Goal: Complete application form

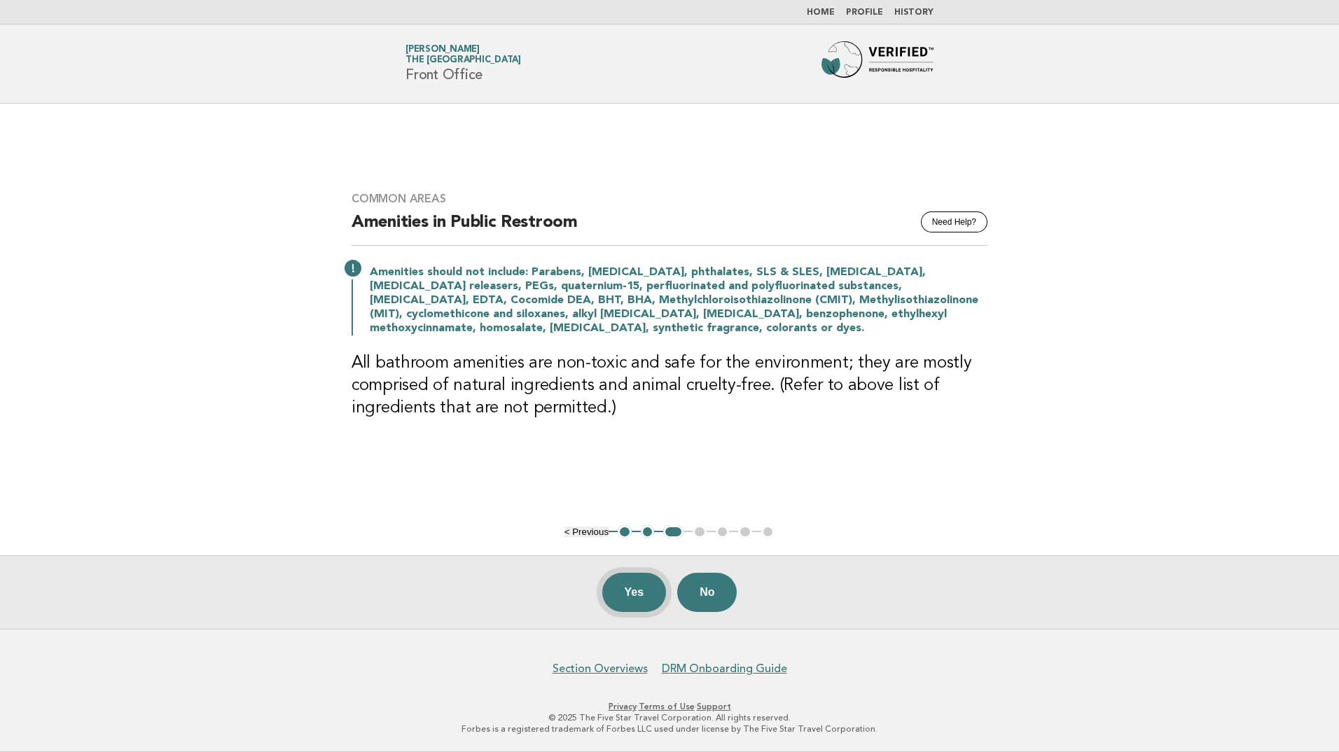
click at [628, 597] on button "Yes" at bounding box center [634, 592] width 64 height 39
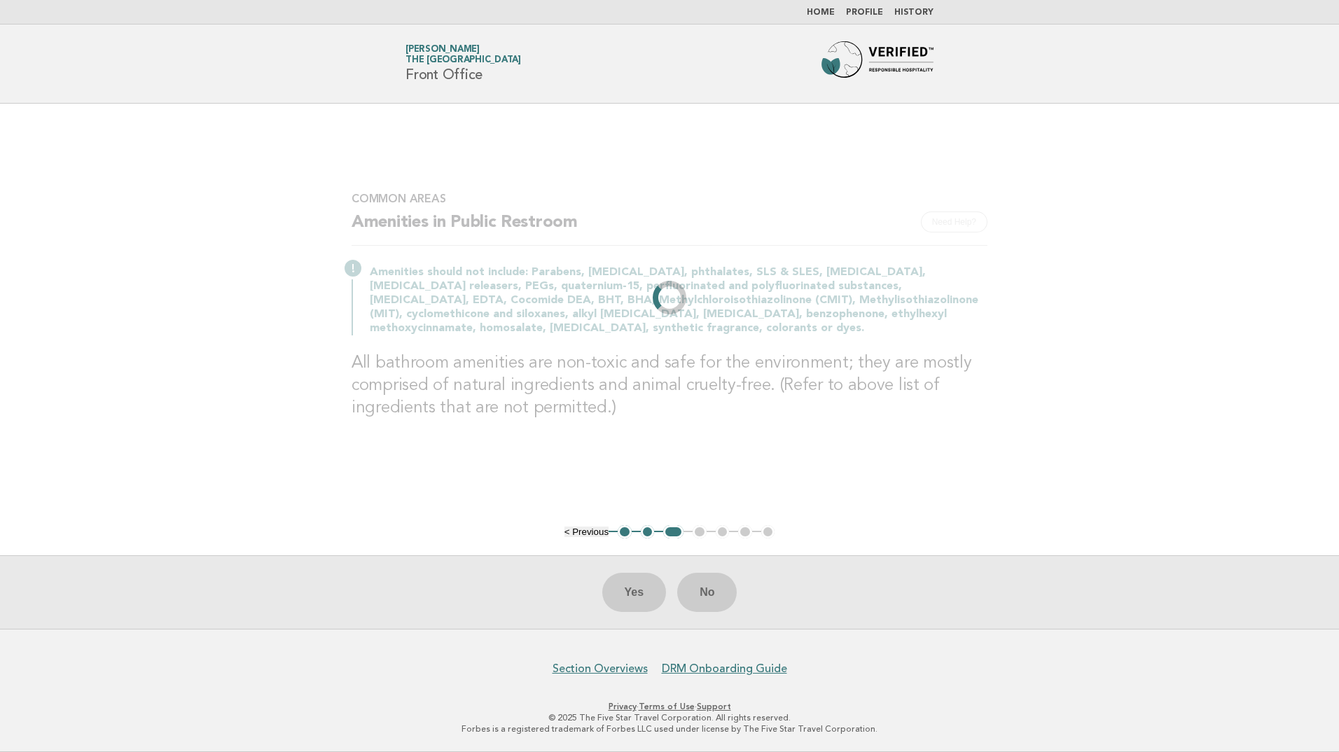
click at [827, 13] on link "Home" at bounding box center [821, 12] width 28 height 8
click at [877, 11] on link "Profile" at bounding box center [864, 12] width 37 height 8
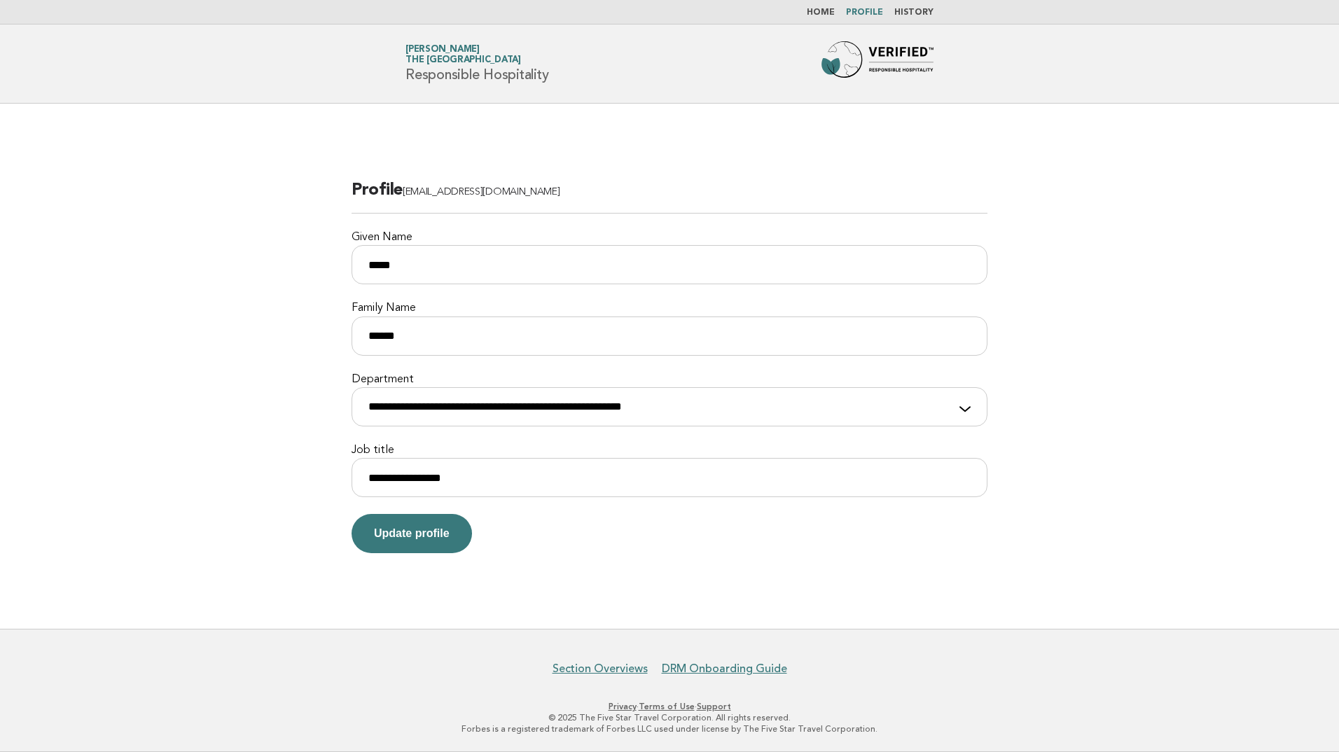
click at [829, 17] on link "Home" at bounding box center [821, 12] width 28 height 8
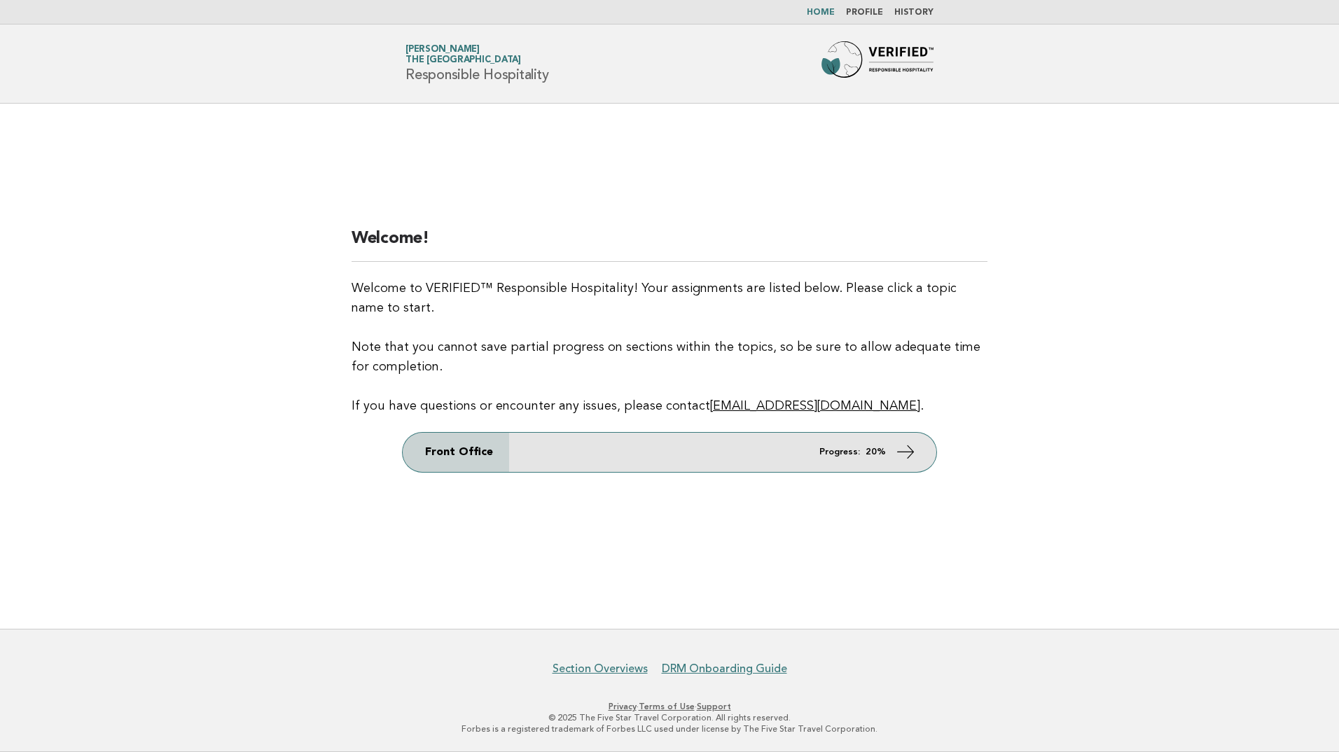
click at [879, 444] on link "Front Office Progress: 20%" at bounding box center [670, 452] width 534 height 39
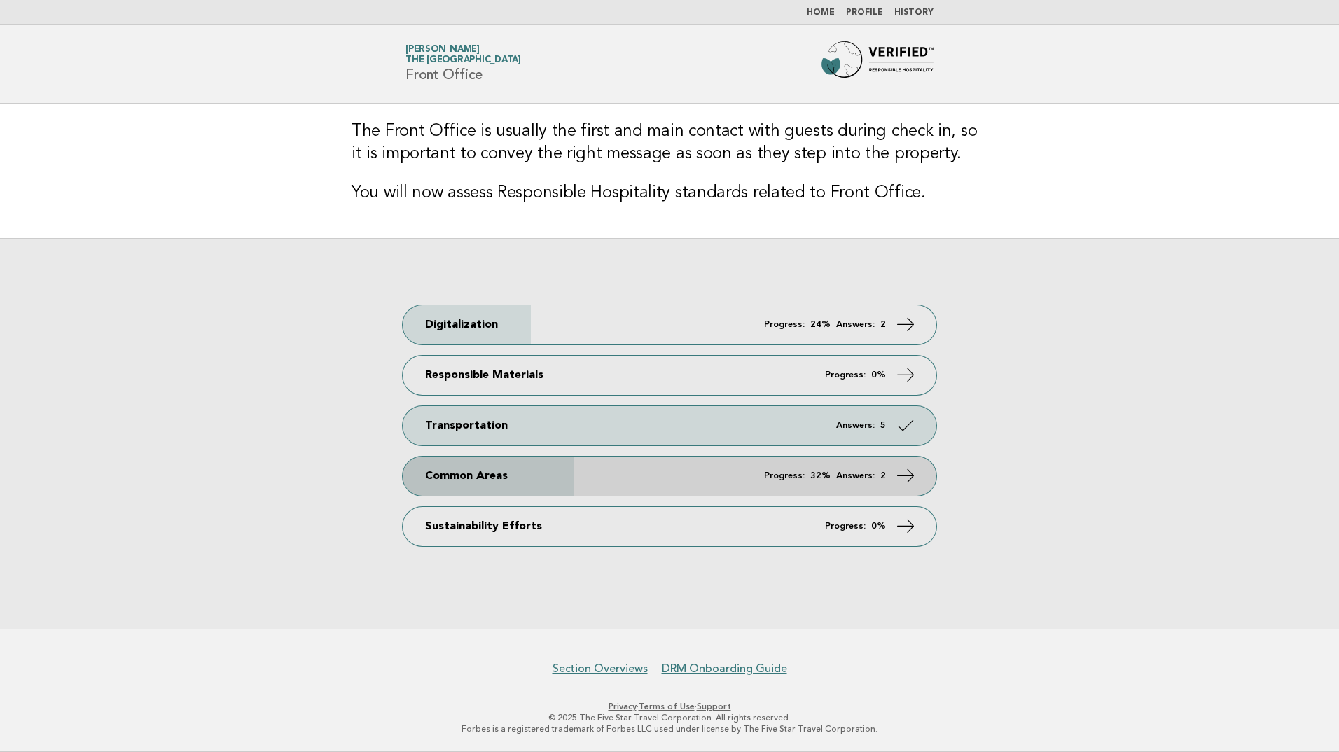
click at [575, 473] on link "Common Areas Progress: 32% Answers: 2" at bounding box center [670, 476] width 534 height 39
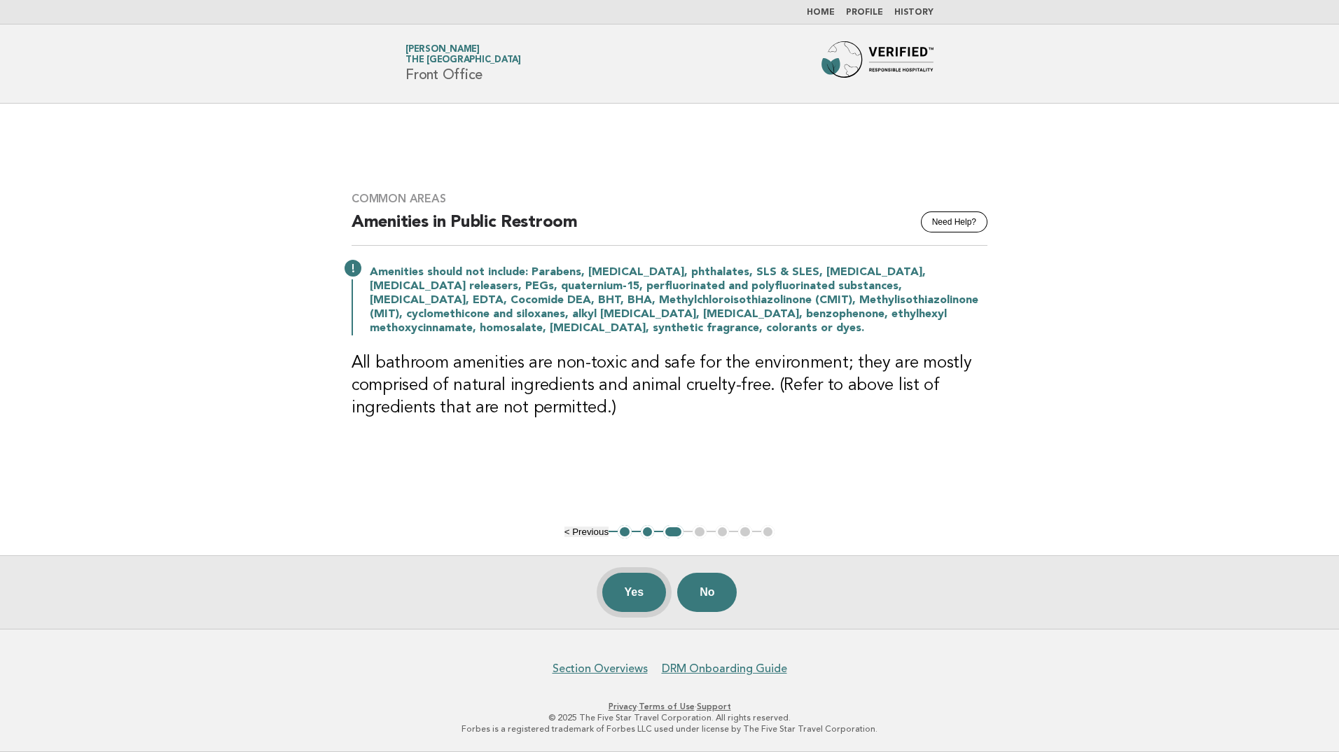
click at [624, 588] on button "Yes" at bounding box center [634, 592] width 64 height 39
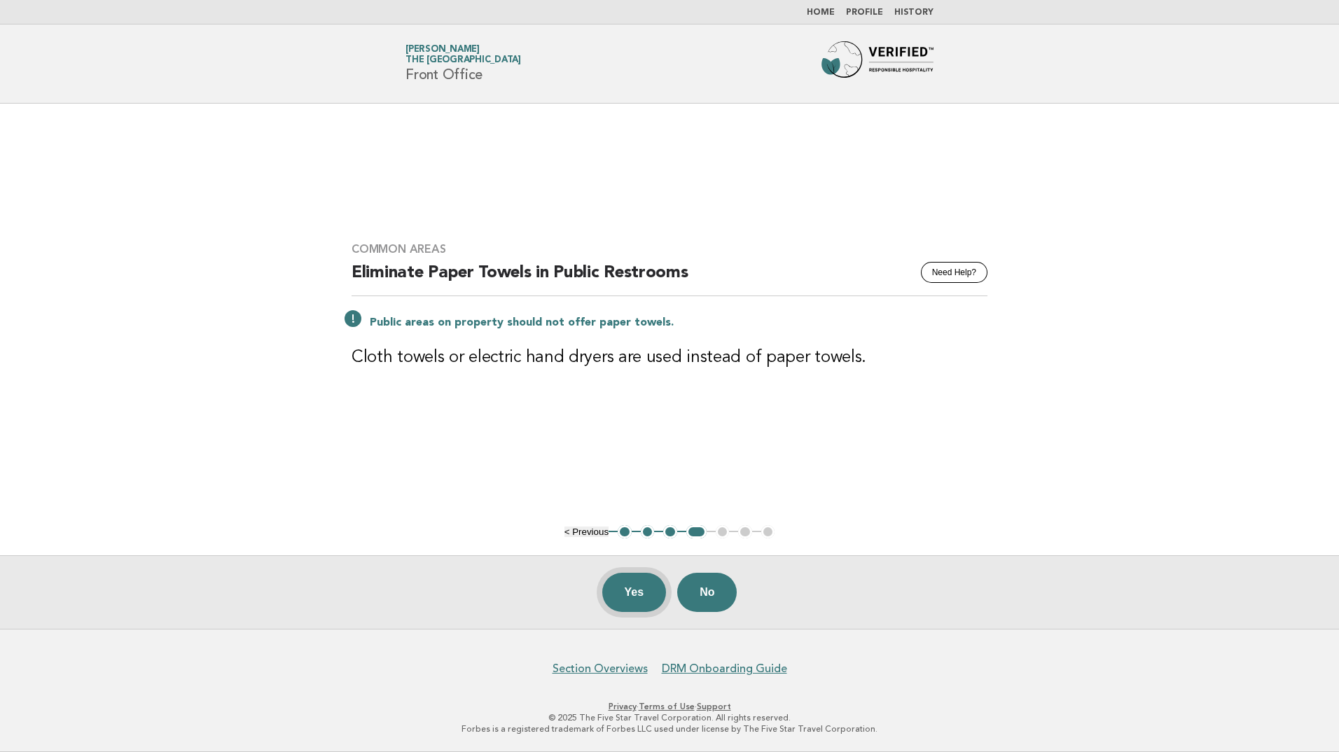
click at [627, 593] on button "Yes" at bounding box center [634, 592] width 64 height 39
click at [649, 595] on button "Yes" at bounding box center [634, 592] width 64 height 39
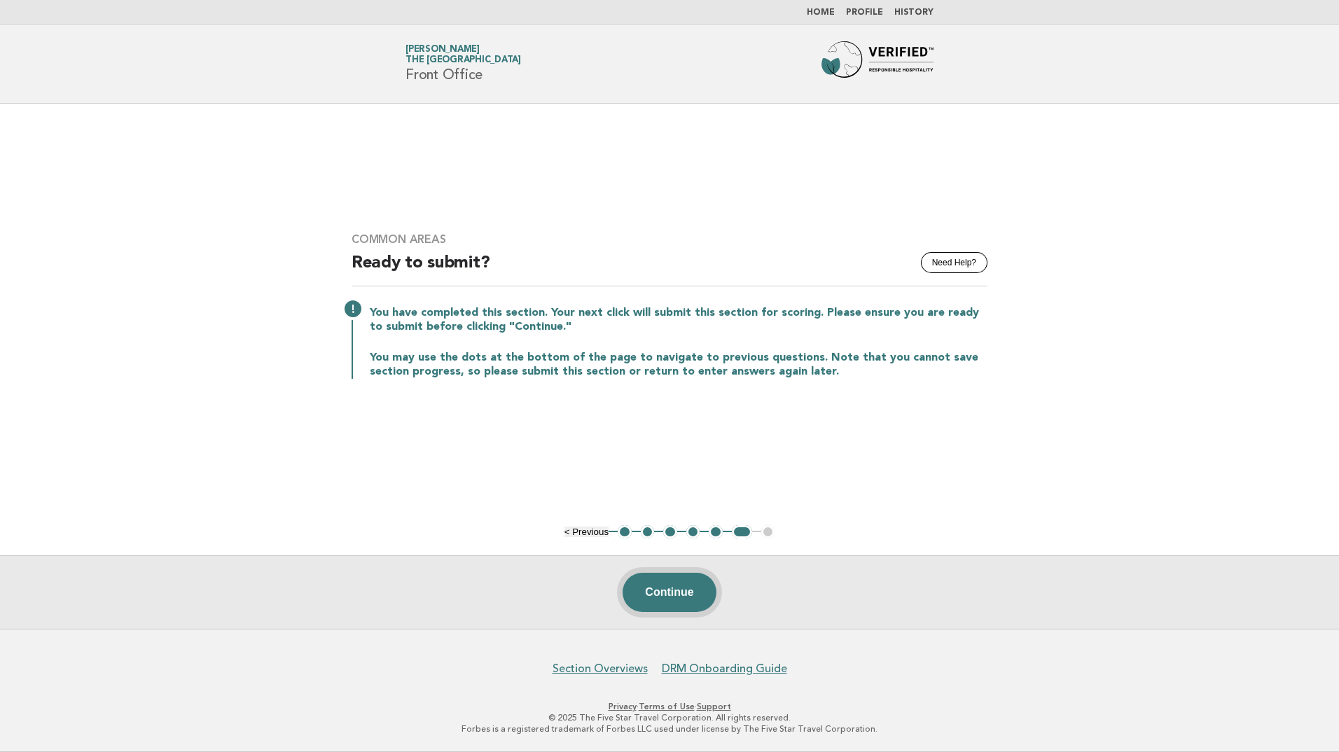
click at [681, 589] on button "Continue" at bounding box center [669, 592] width 93 height 39
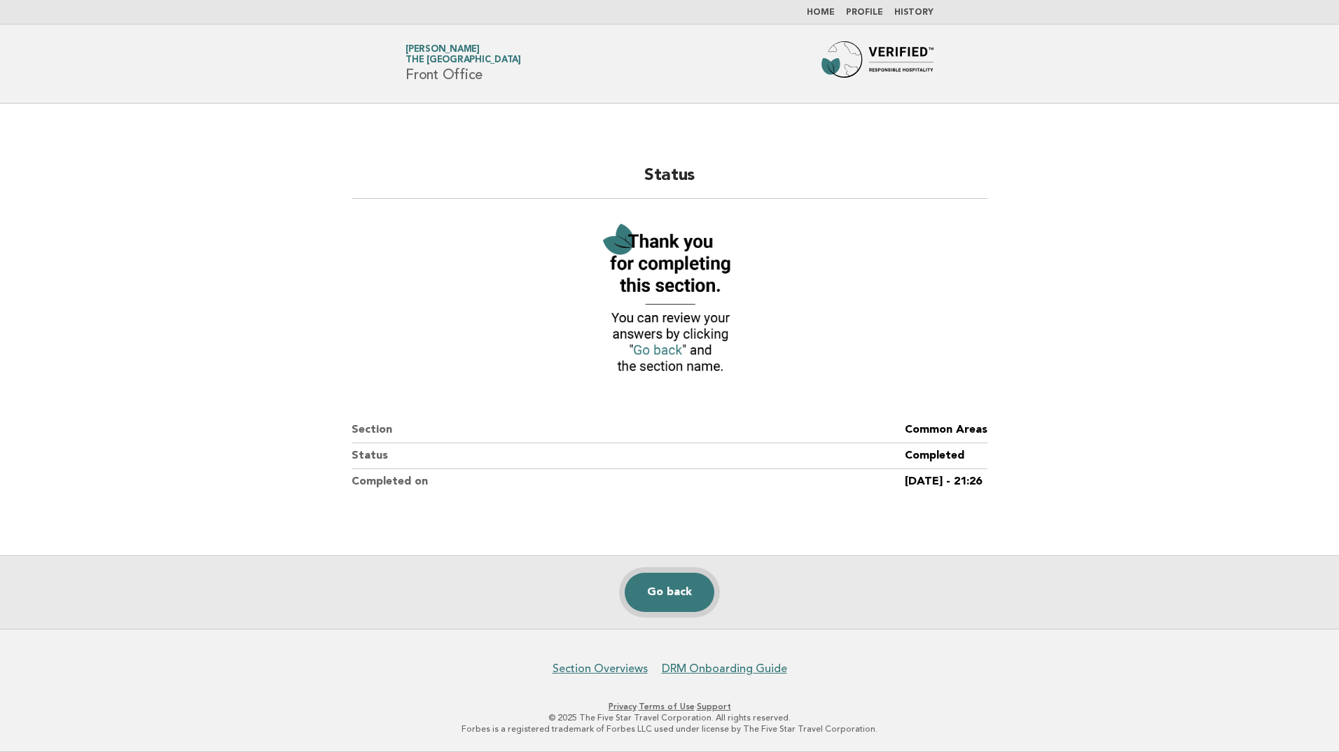
click at [686, 590] on link "Go back" at bounding box center [670, 592] width 90 height 39
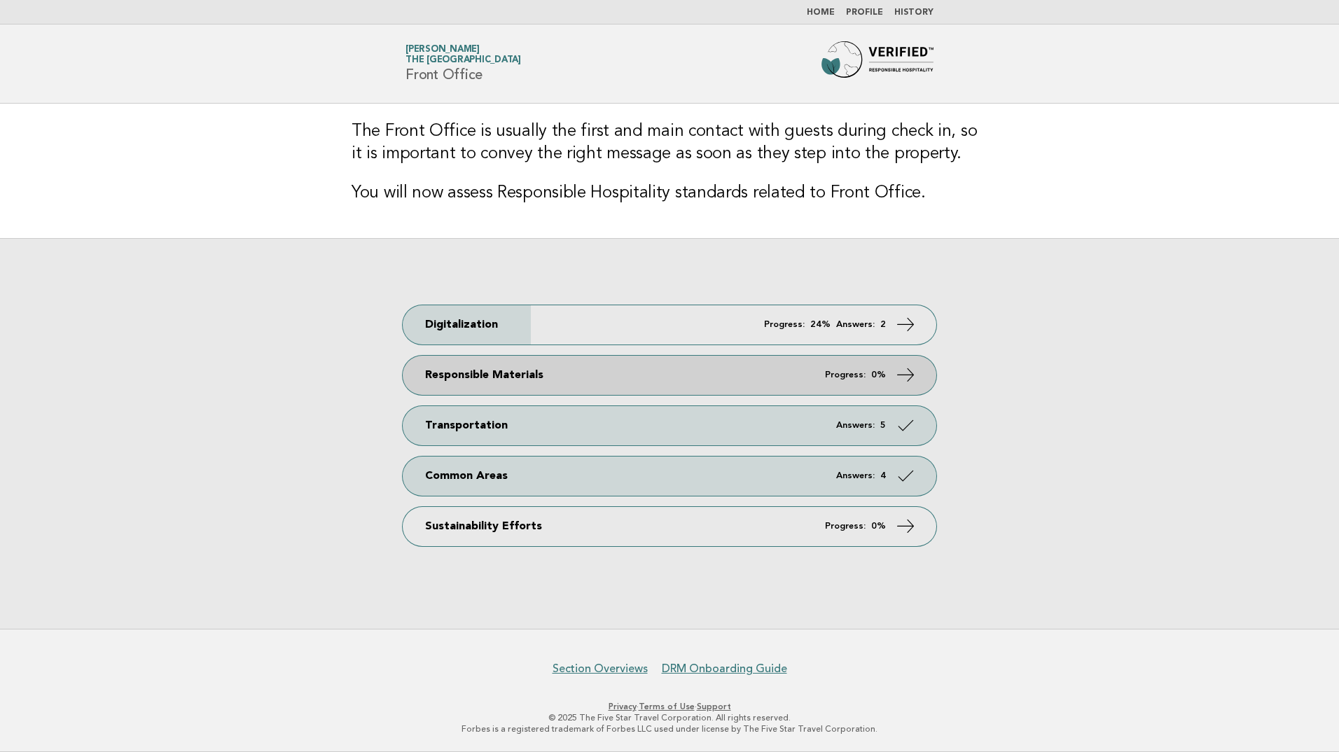
click at [641, 367] on link "Responsible Materials Progress: 0%" at bounding box center [670, 375] width 534 height 39
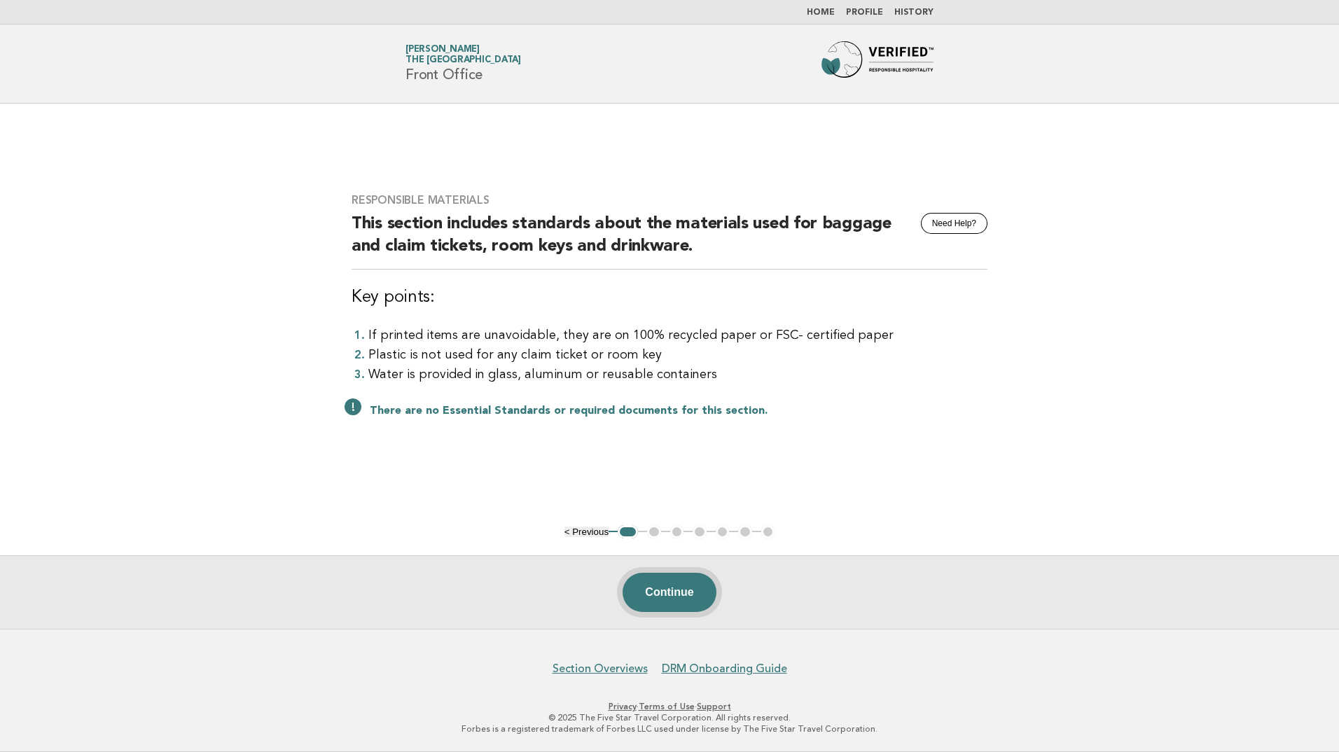
click at [704, 600] on button "Continue" at bounding box center [669, 592] width 93 height 39
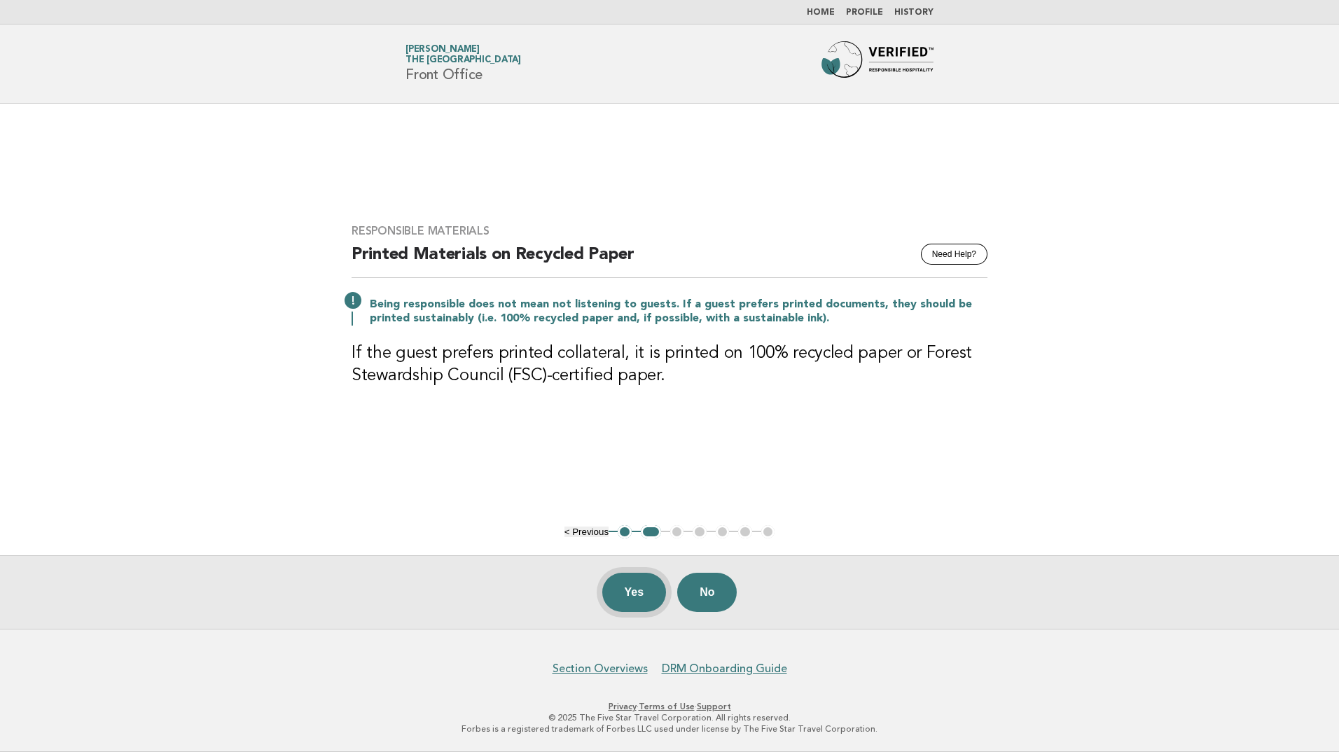
click at [618, 588] on button "Yes" at bounding box center [634, 592] width 64 height 39
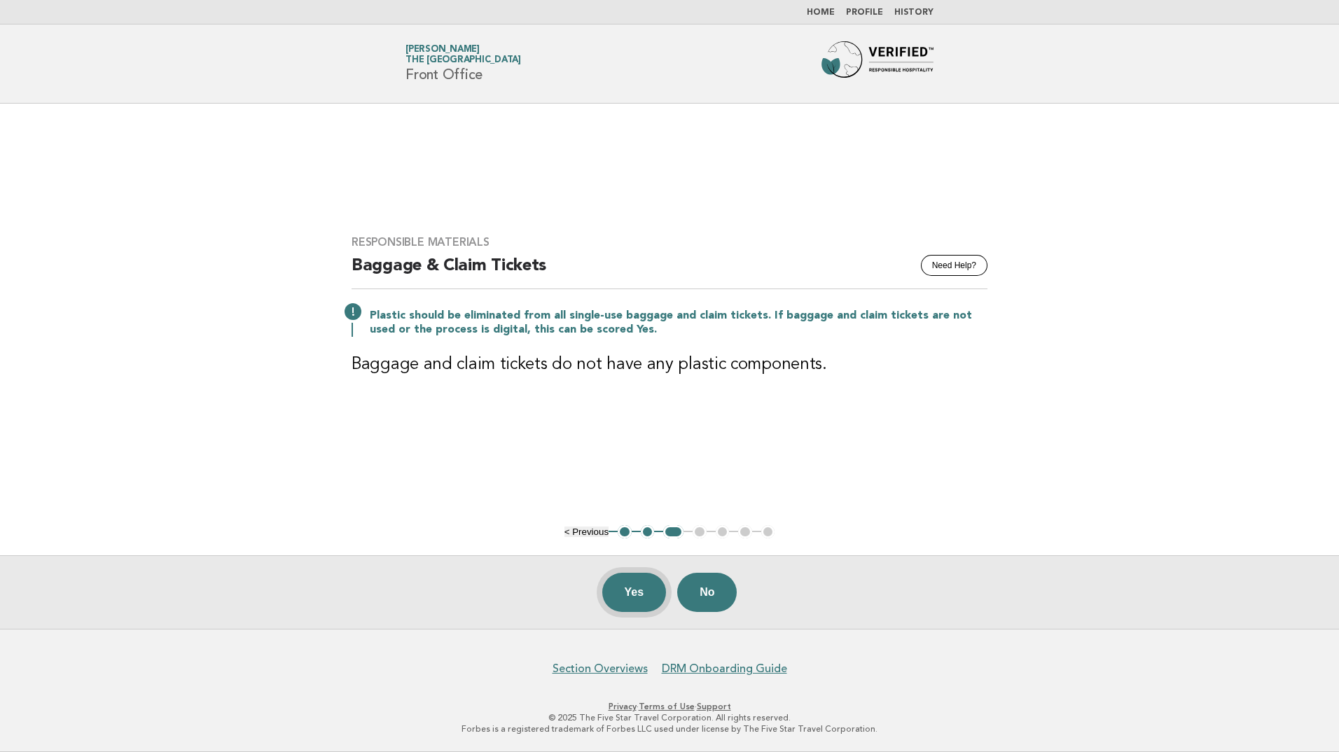
click at [635, 591] on button "Yes" at bounding box center [634, 592] width 64 height 39
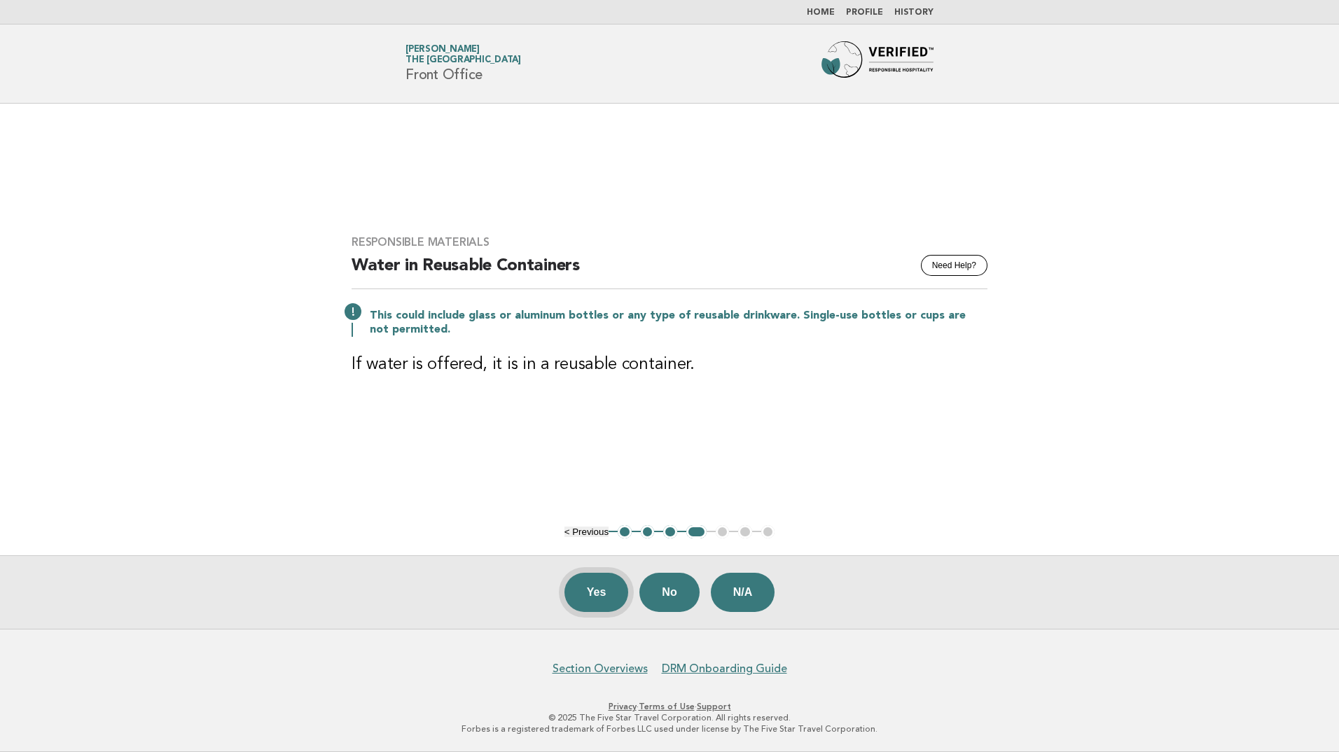
click at [581, 594] on button "Yes" at bounding box center [597, 592] width 64 height 39
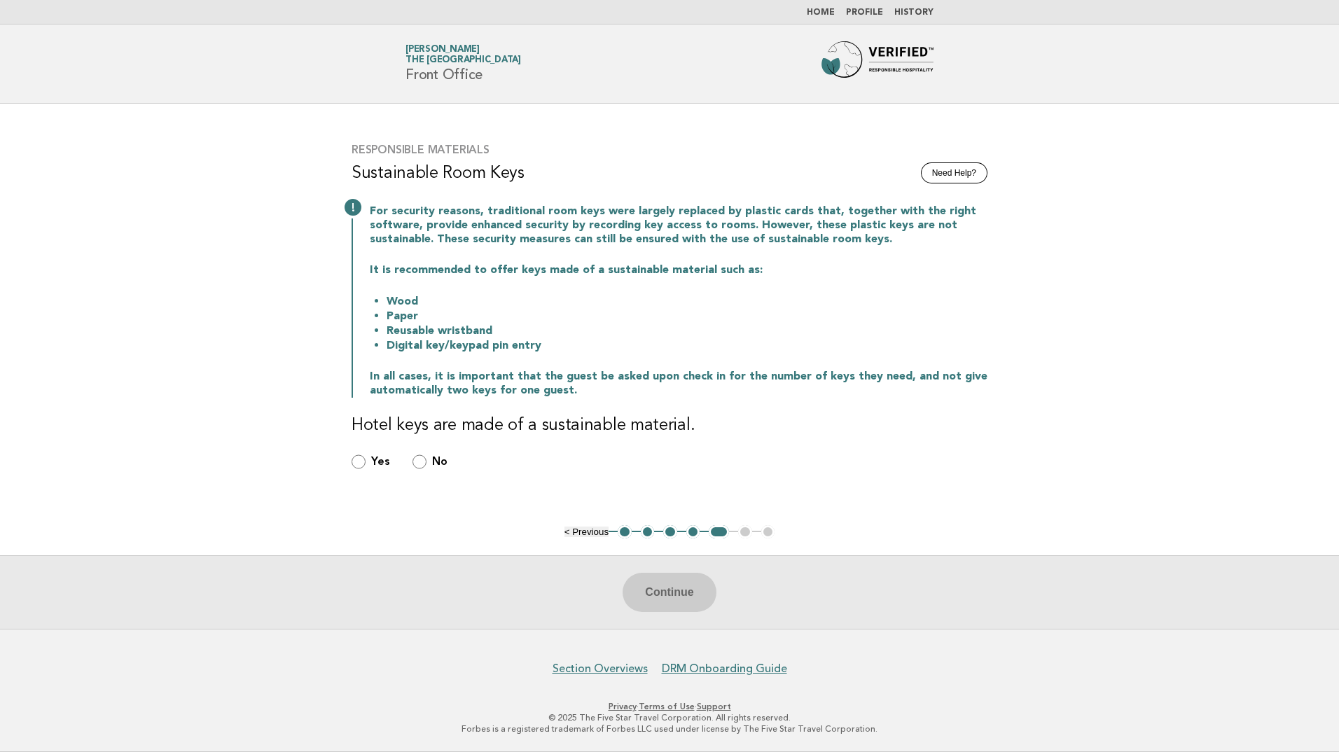
click at [409, 463] on div "Yes No" at bounding box center [670, 462] width 636 height 16
click at [673, 587] on button "Continue" at bounding box center [669, 592] width 93 height 39
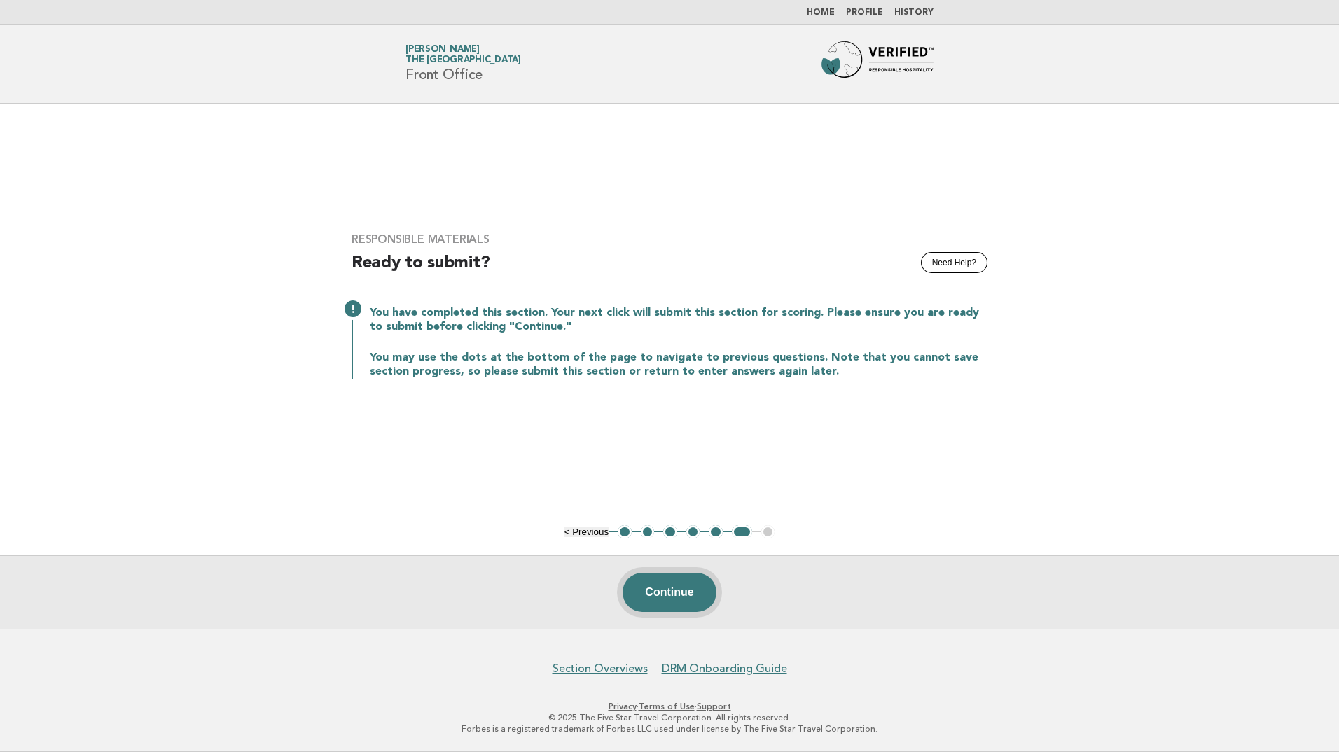
click at [668, 585] on button "Continue" at bounding box center [669, 592] width 93 height 39
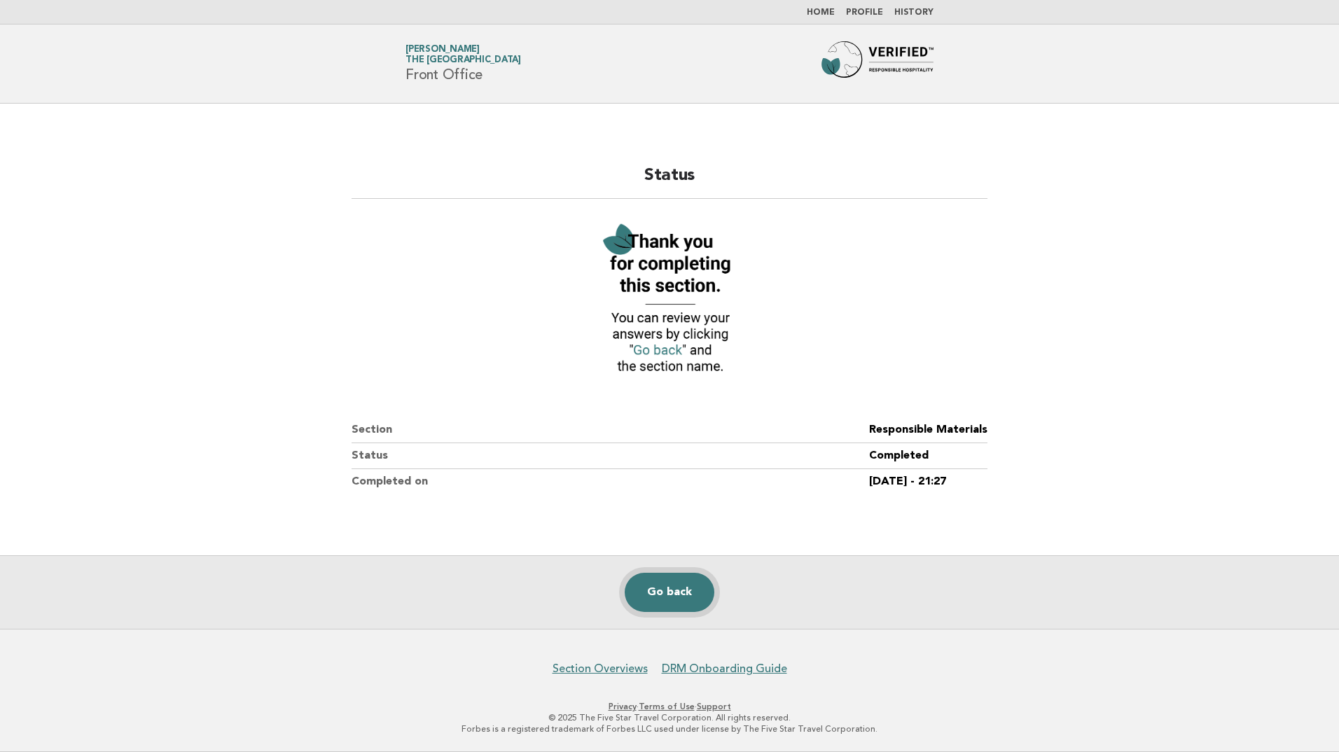
click at [684, 598] on link "Go back" at bounding box center [670, 592] width 90 height 39
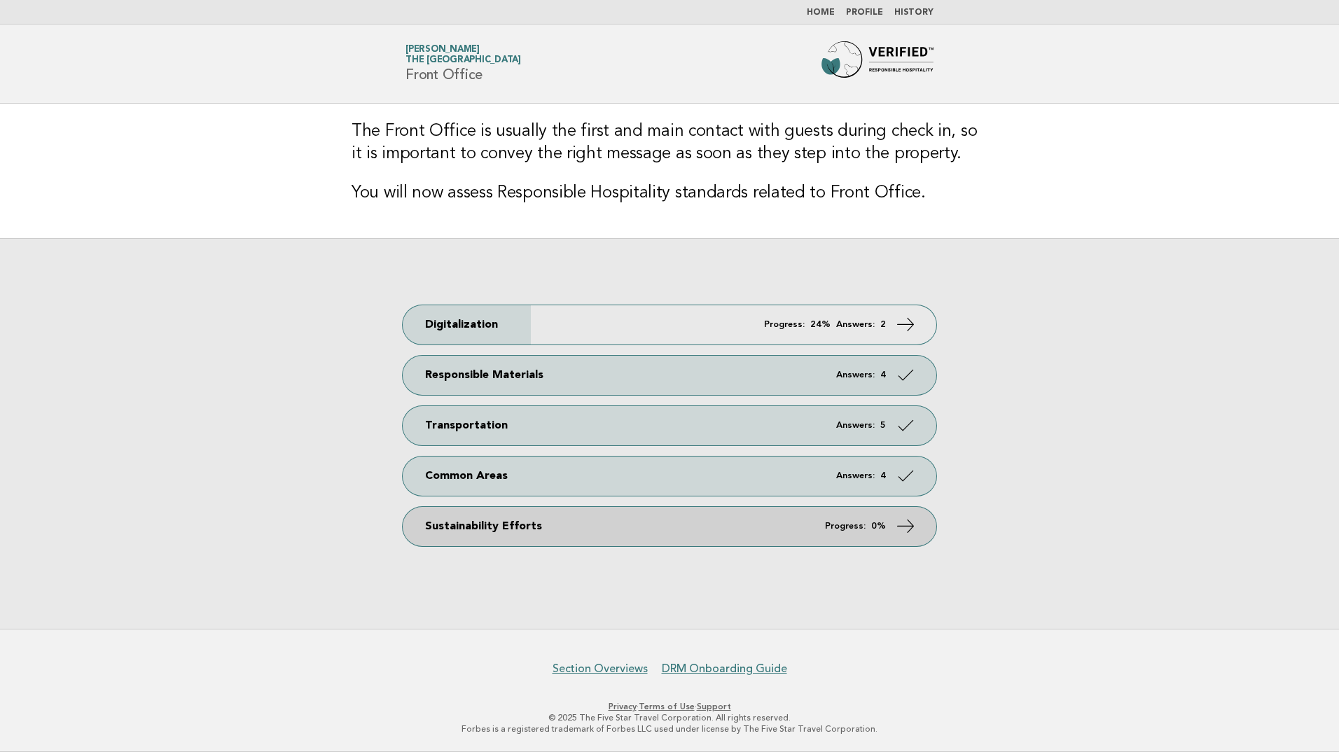
click at [690, 531] on link "Sustainability Efforts Progress: 0%" at bounding box center [670, 526] width 534 height 39
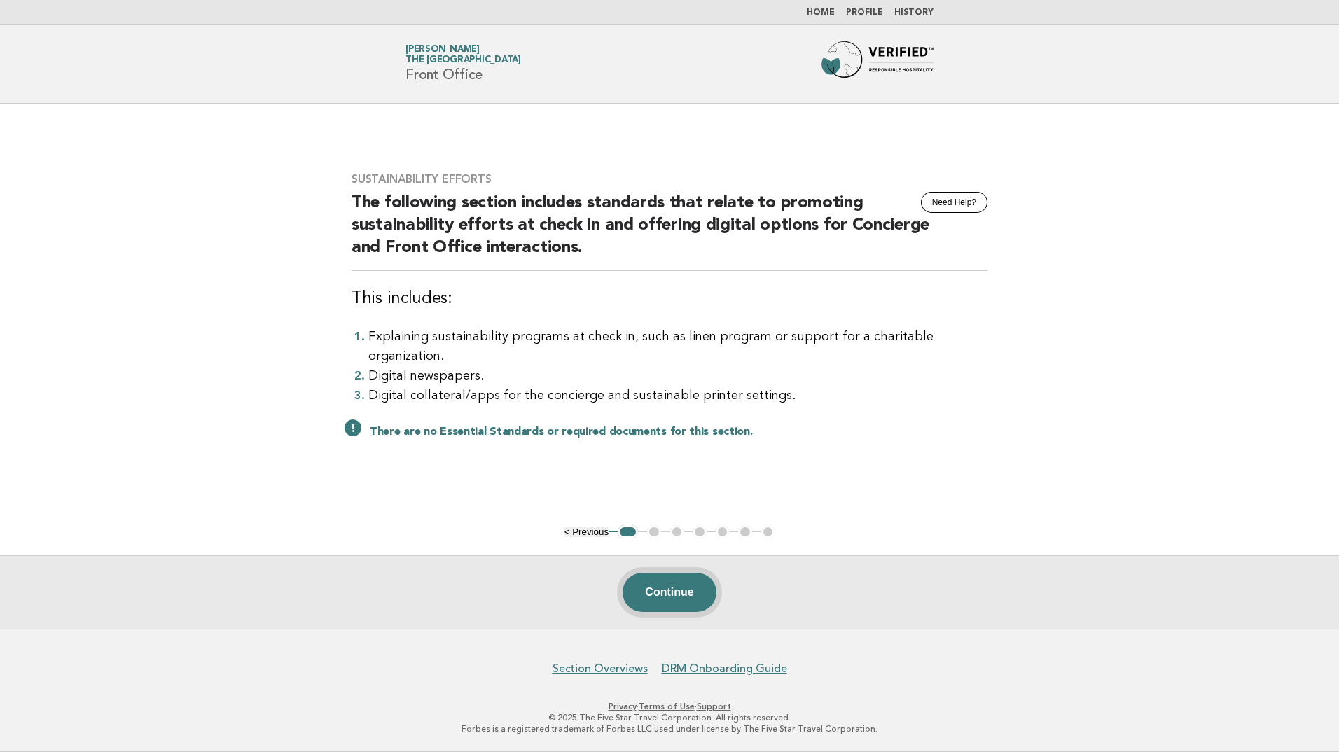
click at [639, 592] on button "Continue" at bounding box center [669, 592] width 93 height 39
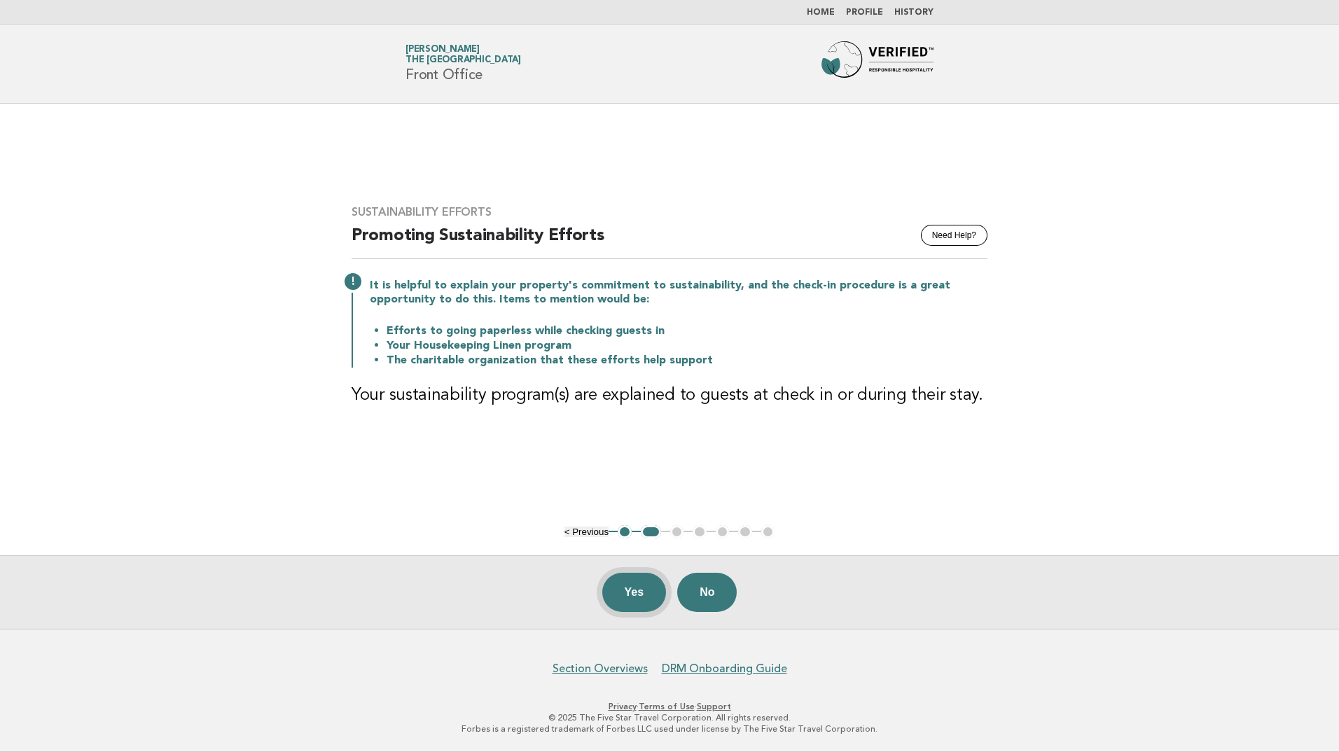
click at [629, 593] on button "Yes" at bounding box center [634, 592] width 64 height 39
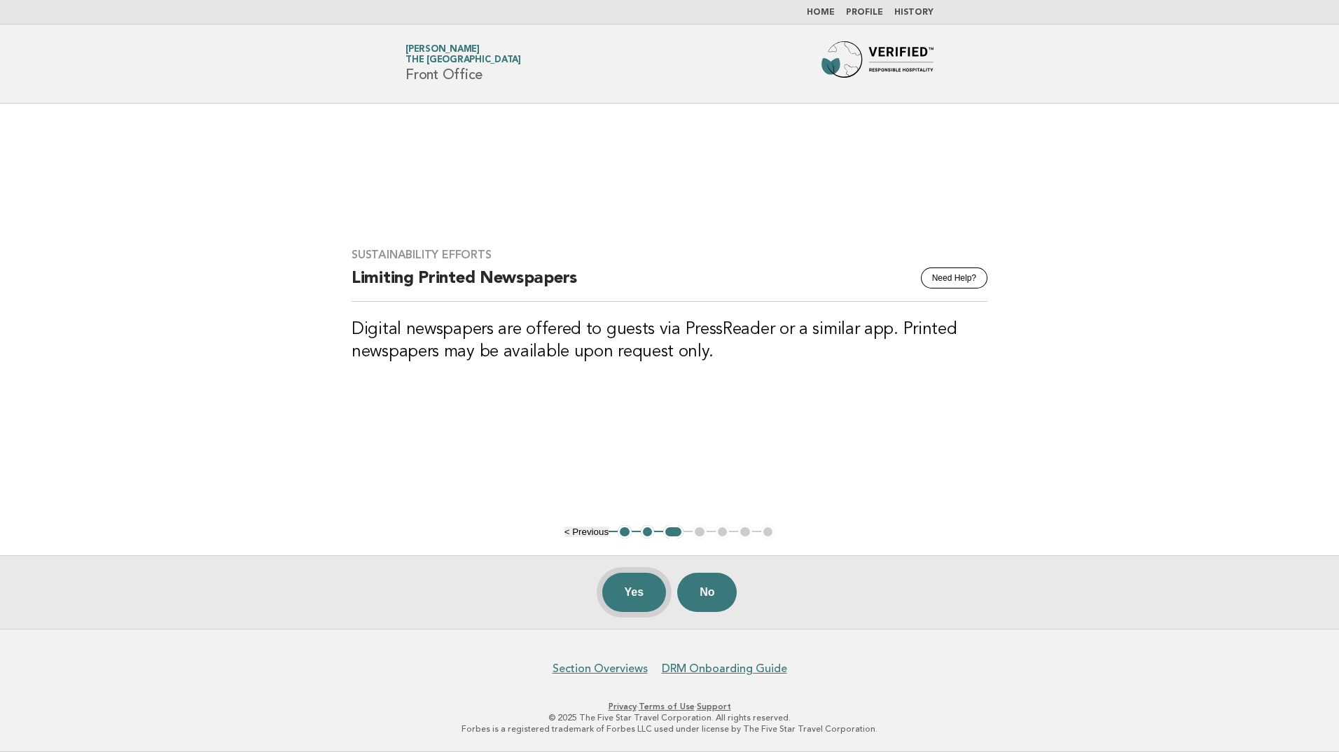
click at [628, 584] on button "Yes" at bounding box center [634, 592] width 64 height 39
click at [651, 586] on button "Yes" at bounding box center [634, 592] width 64 height 39
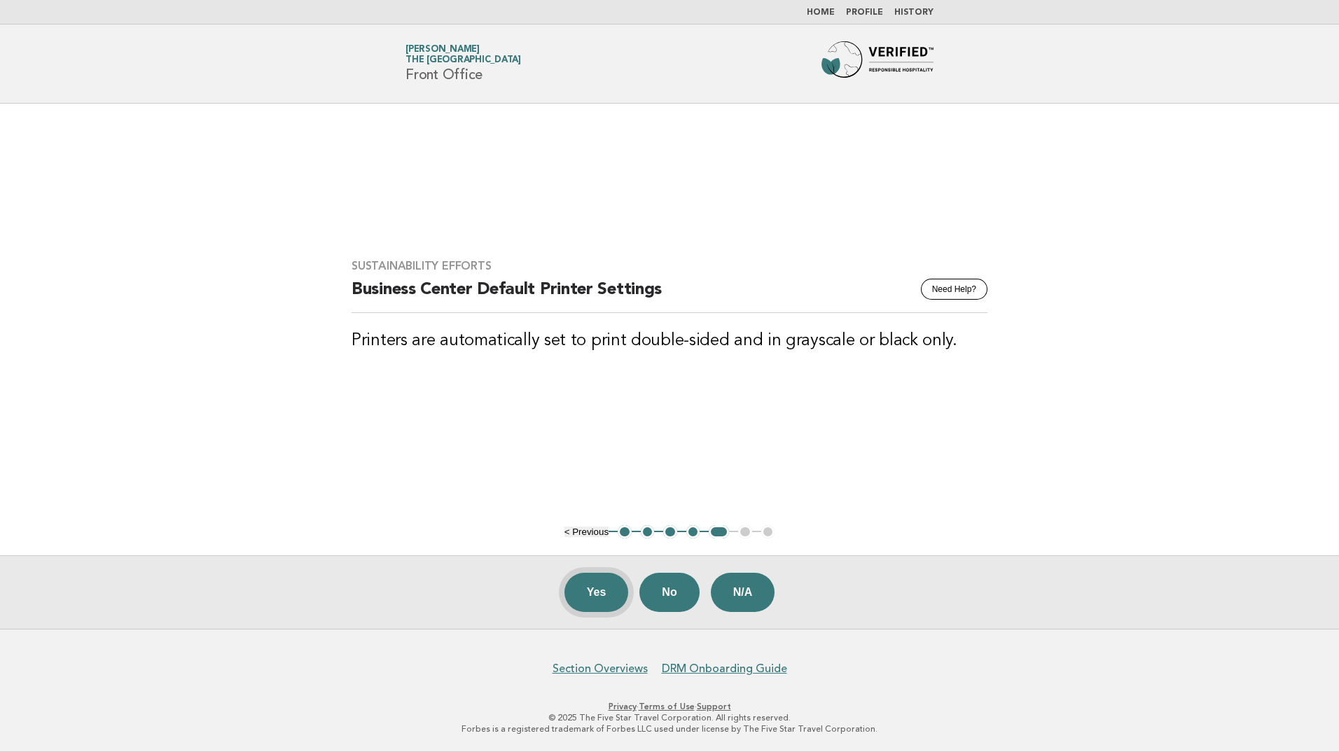
click at [578, 600] on button "Yes" at bounding box center [597, 592] width 64 height 39
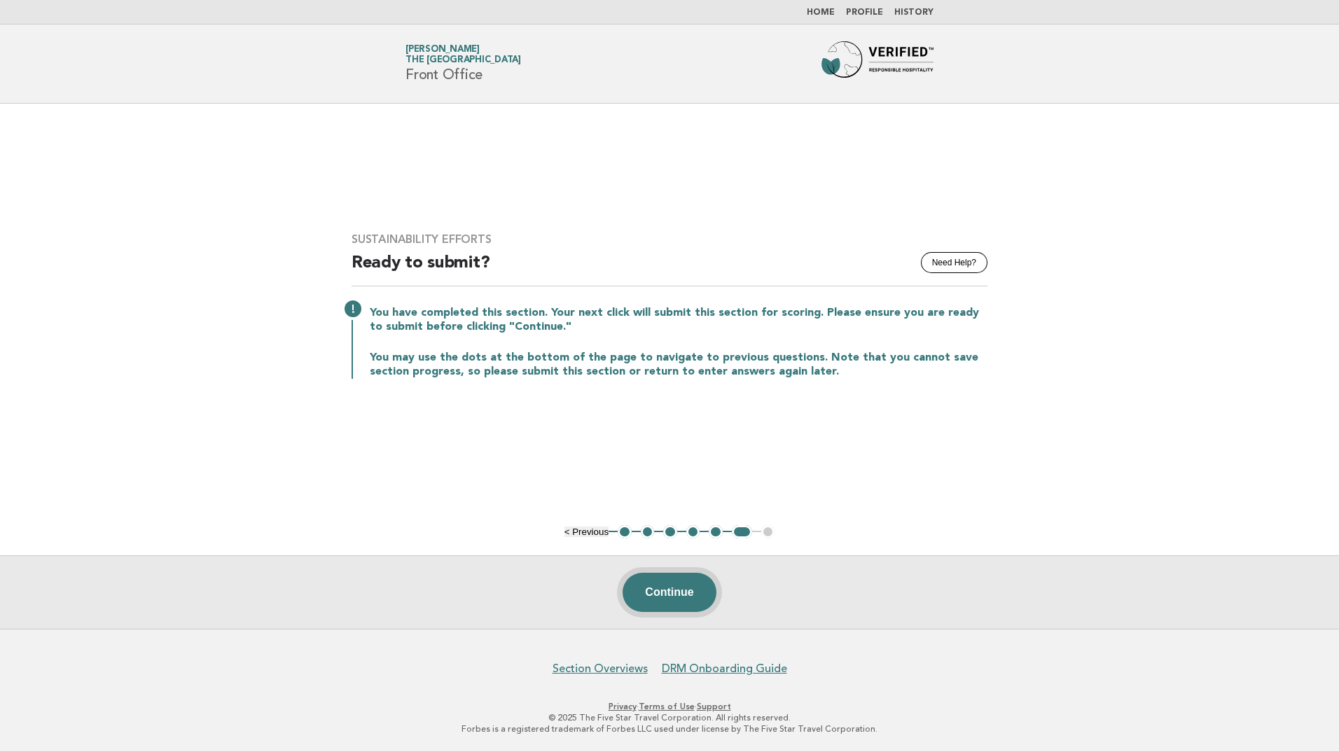
click at [641, 602] on button "Continue" at bounding box center [669, 592] width 93 height 39
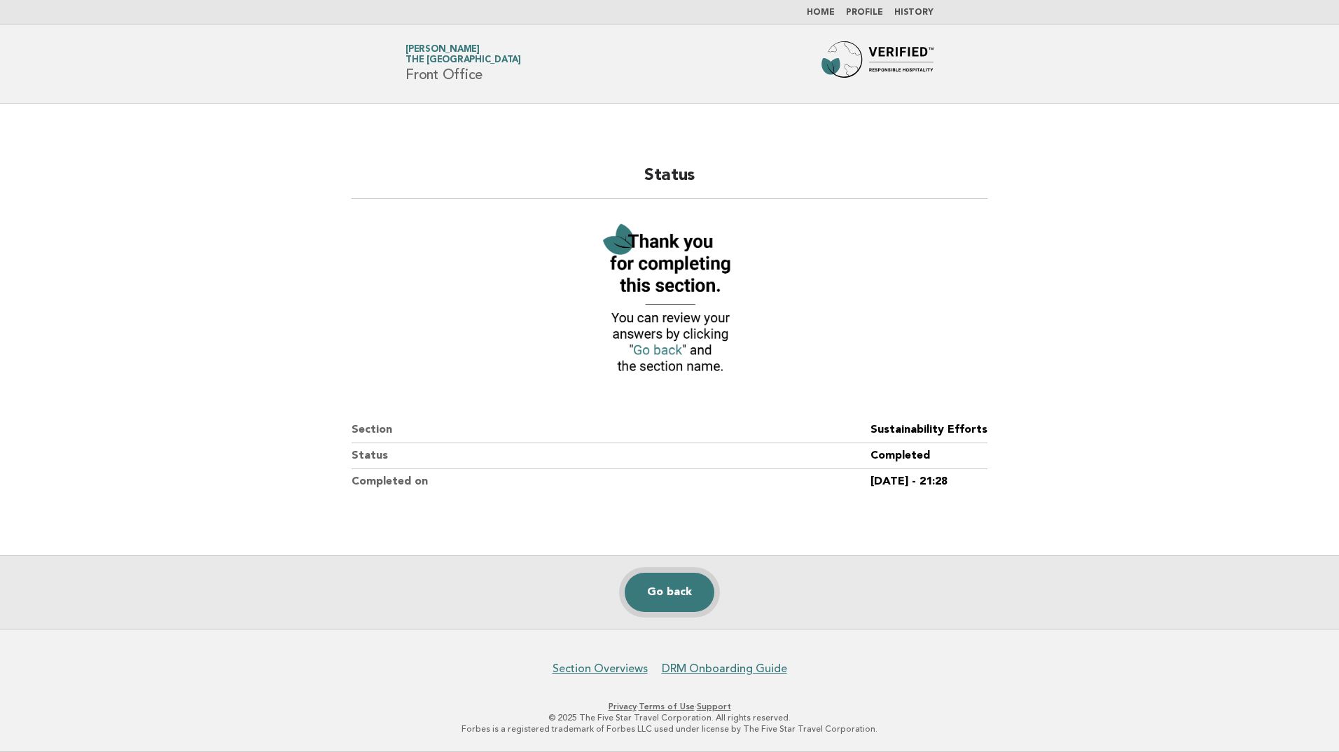
click at [644, 588] on link "Go back" at bounding box center [670, 592] width 90 height 39
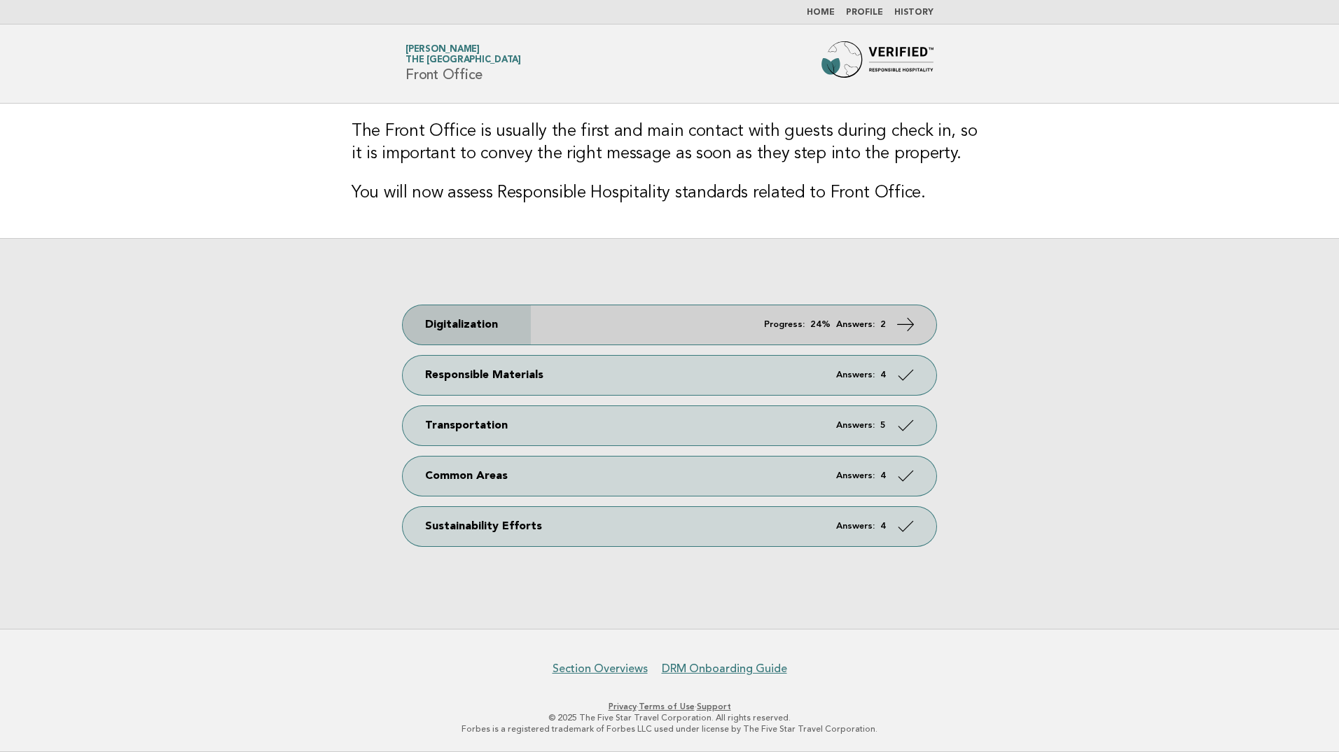
click at [661, 314] on link "Digitalization Progress: 24% Answers: 2" at bounding box center [670, 324] width 534 height 39
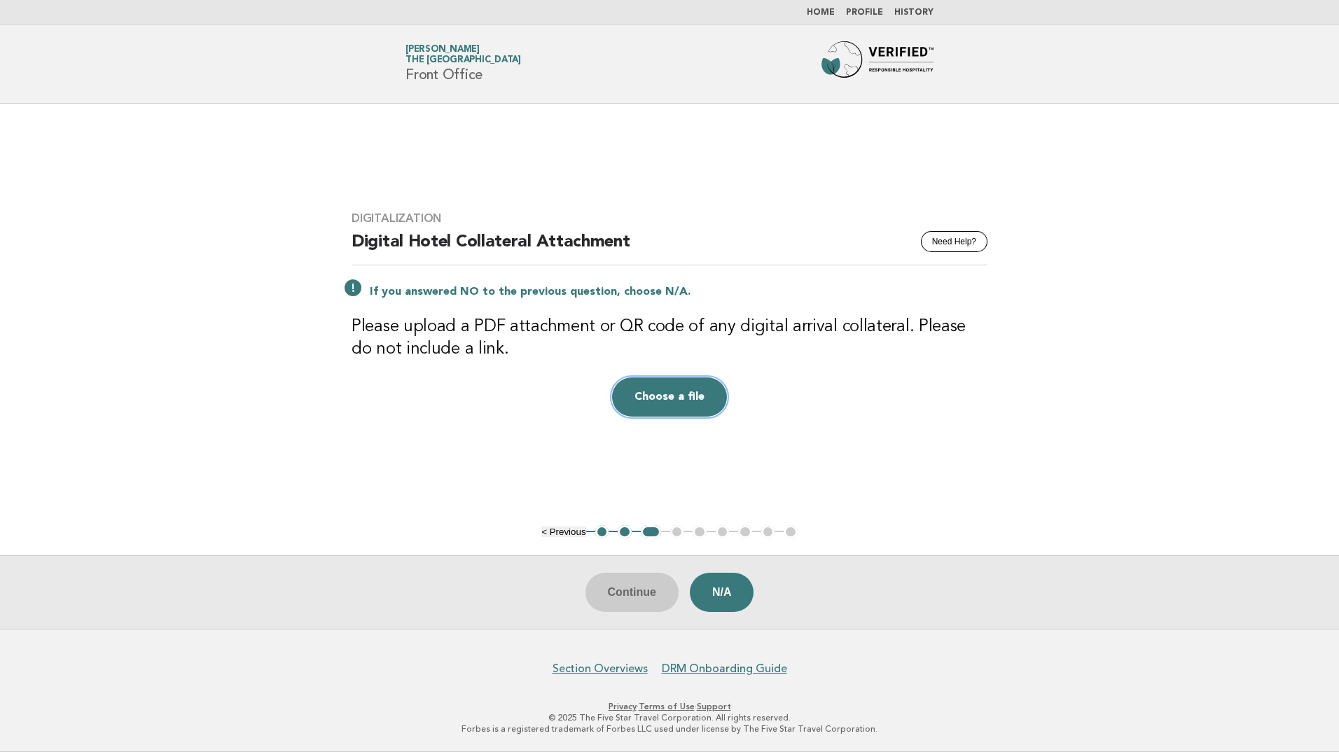
click at [671, 406] on button "Choose a file" at bounding box center [669, 397] width 115 height 39
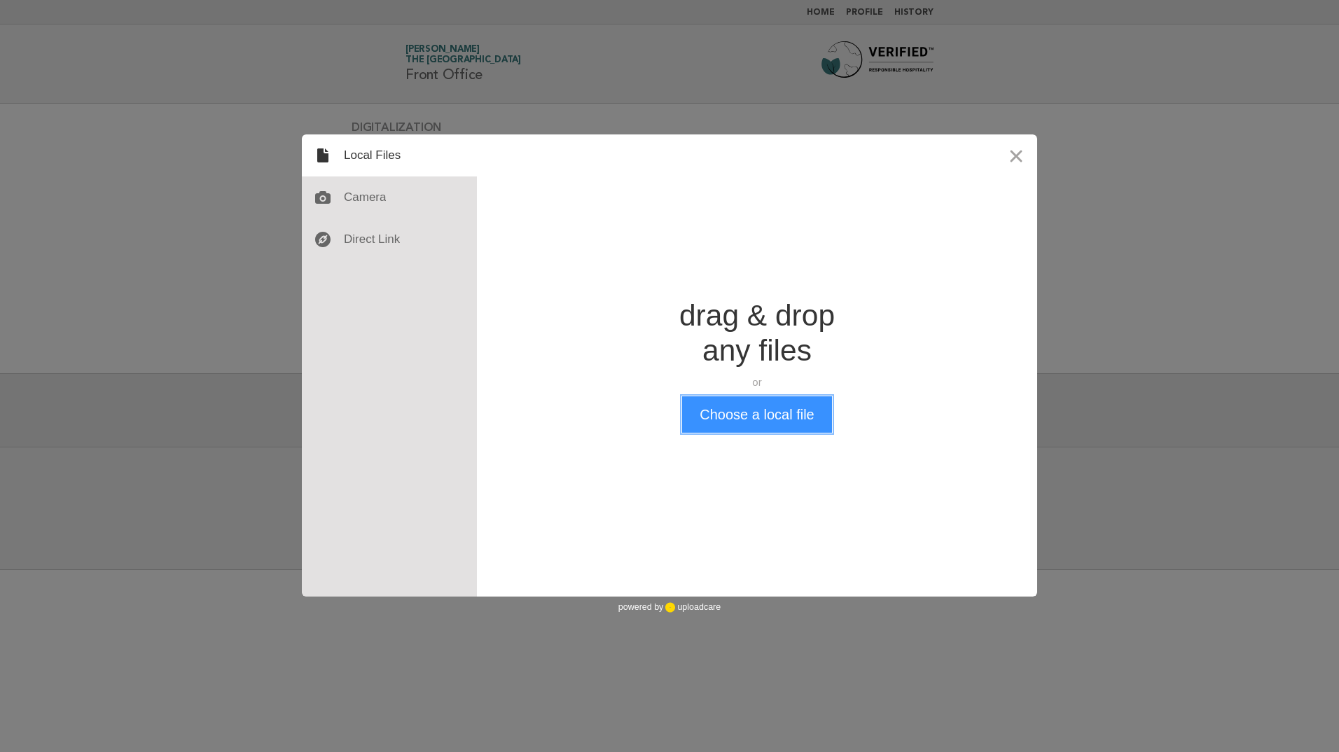
click at [752, 409] on button "Choose a local file" at bounding box center [756, 414] width 149 height 36
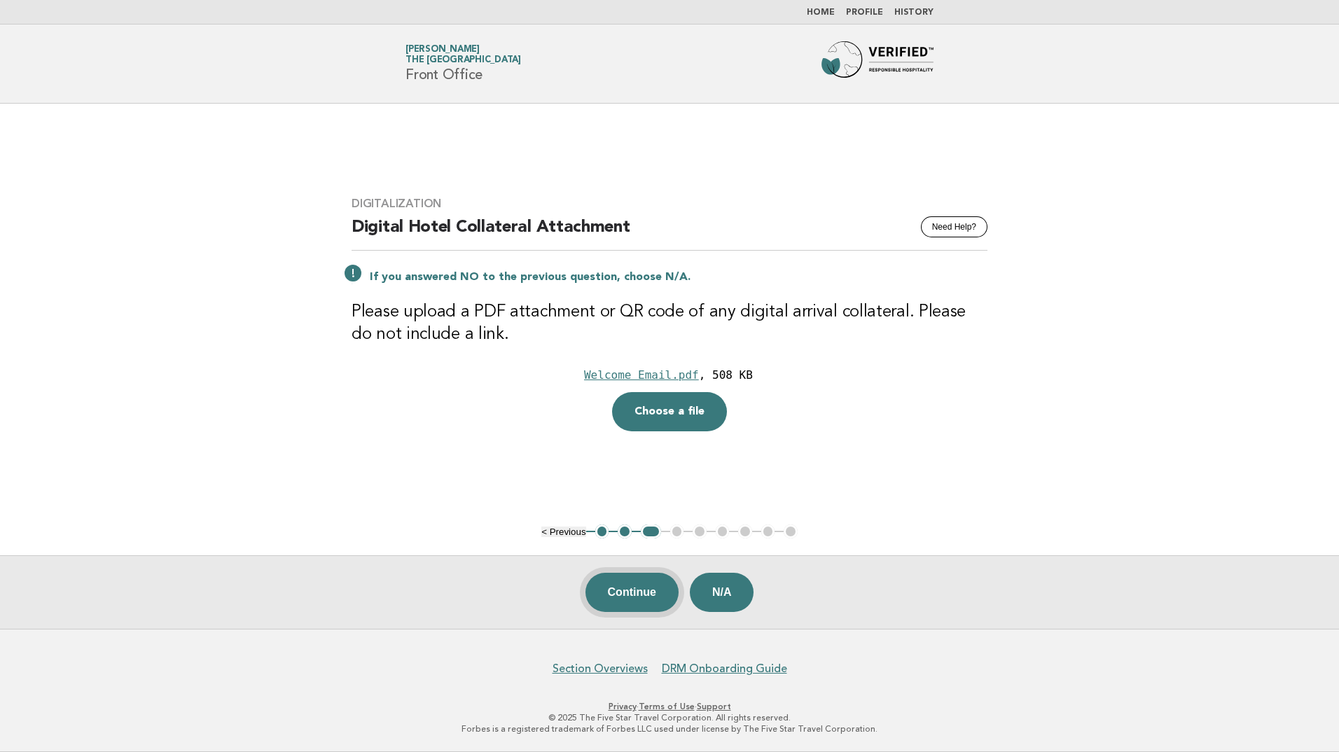
click at [647, 593] on button "Continue" at bounding box center [632, 592] width 93 height 39
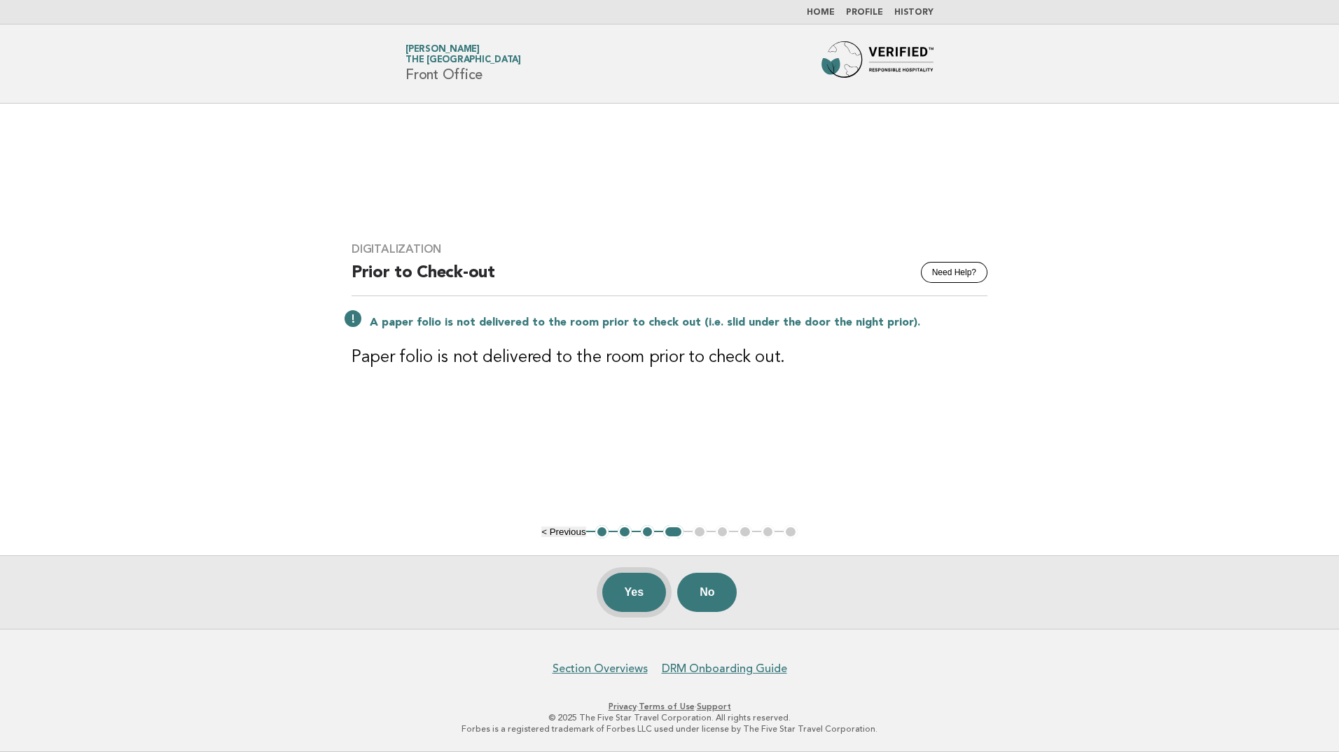
click at [633, 597] on button "Yes" at bounding box center [634, 592] width 64 height 39
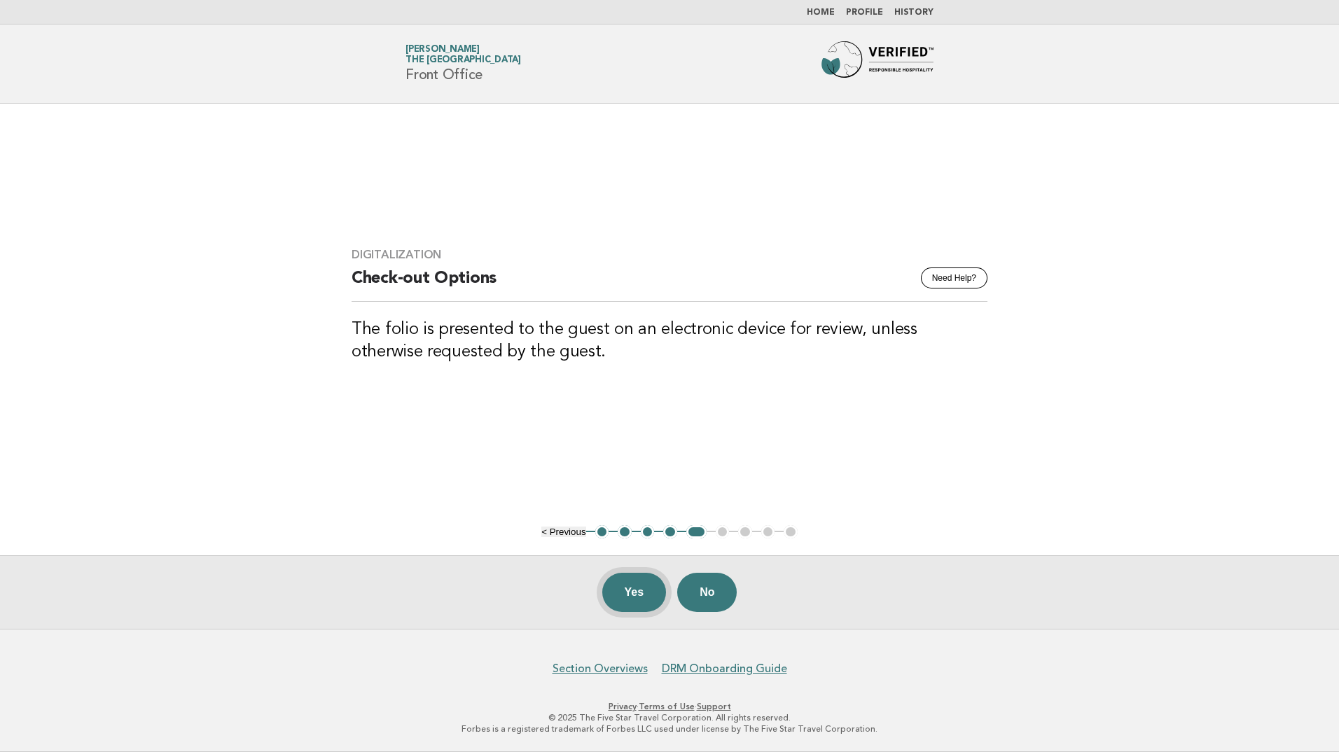
click at [656, 581] on button "Yes" at bounding box center [634, 592] width 64 height 39
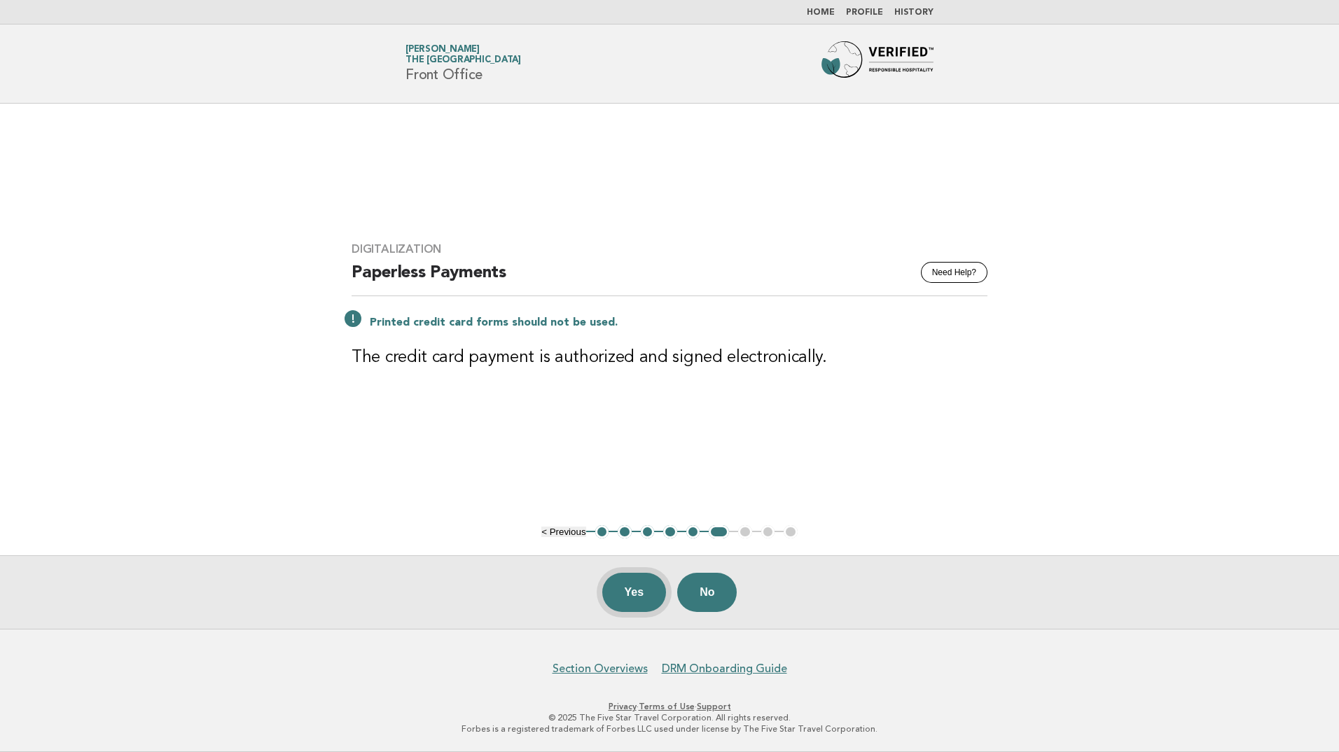
click at [627, 592] on button "Yes" at bounding box center [634, 592] width 64 height 39
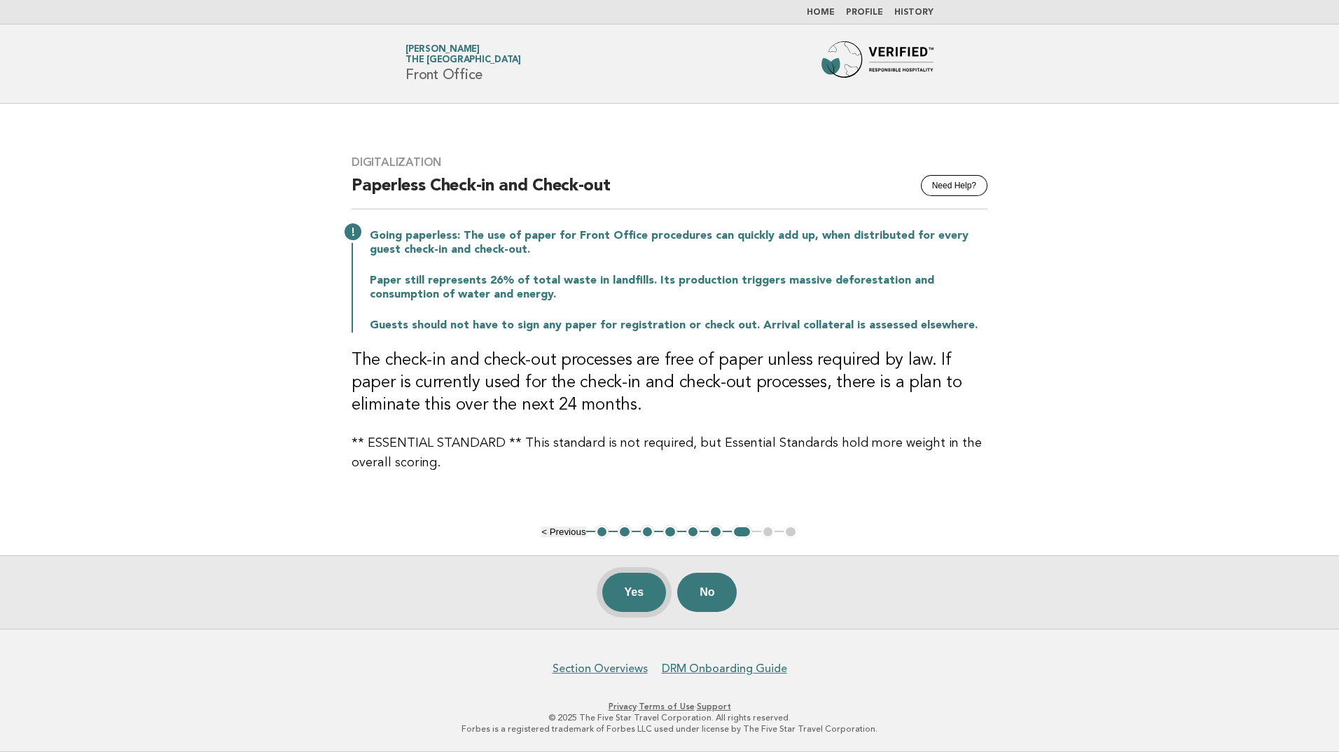
click at [624, 584] on button "Yes" at bounding box center [634, 592] width 64 height 39
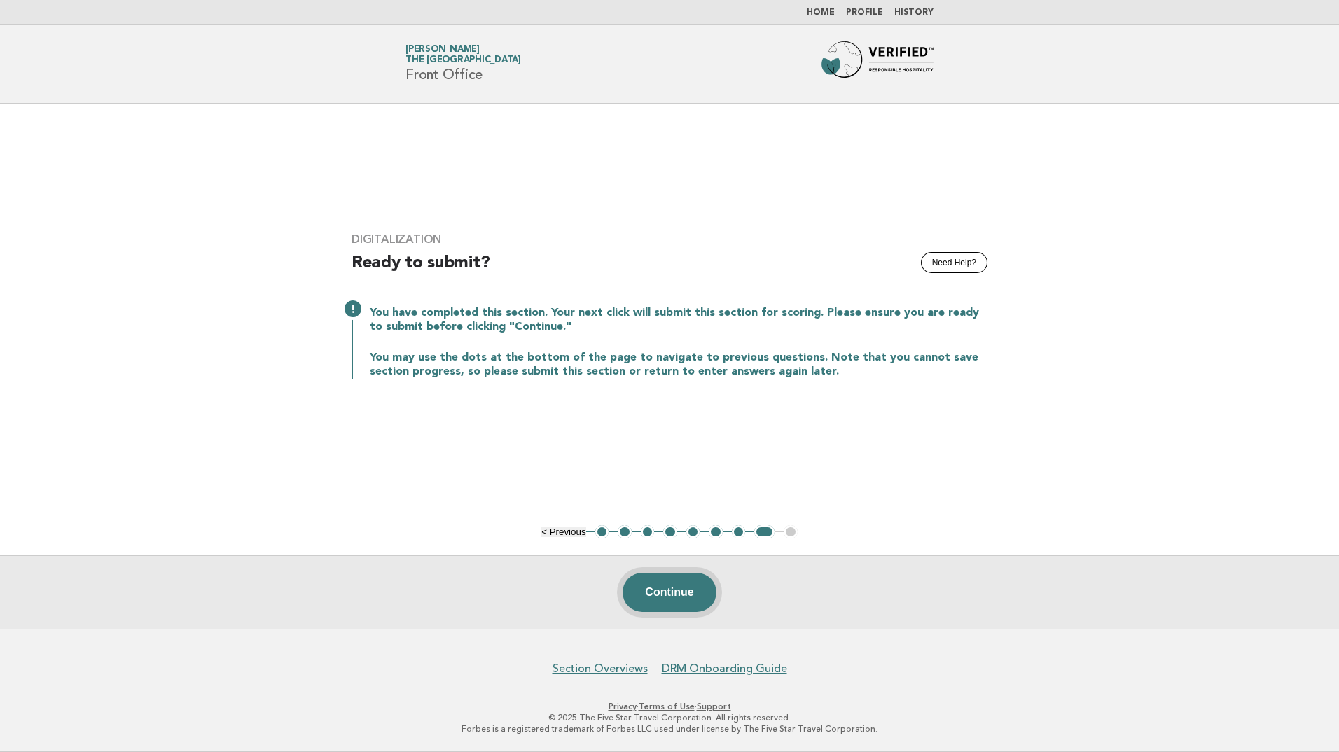
click at [663, 585] on button "Continue" at bounding box center [669, 592] width 93 height 39
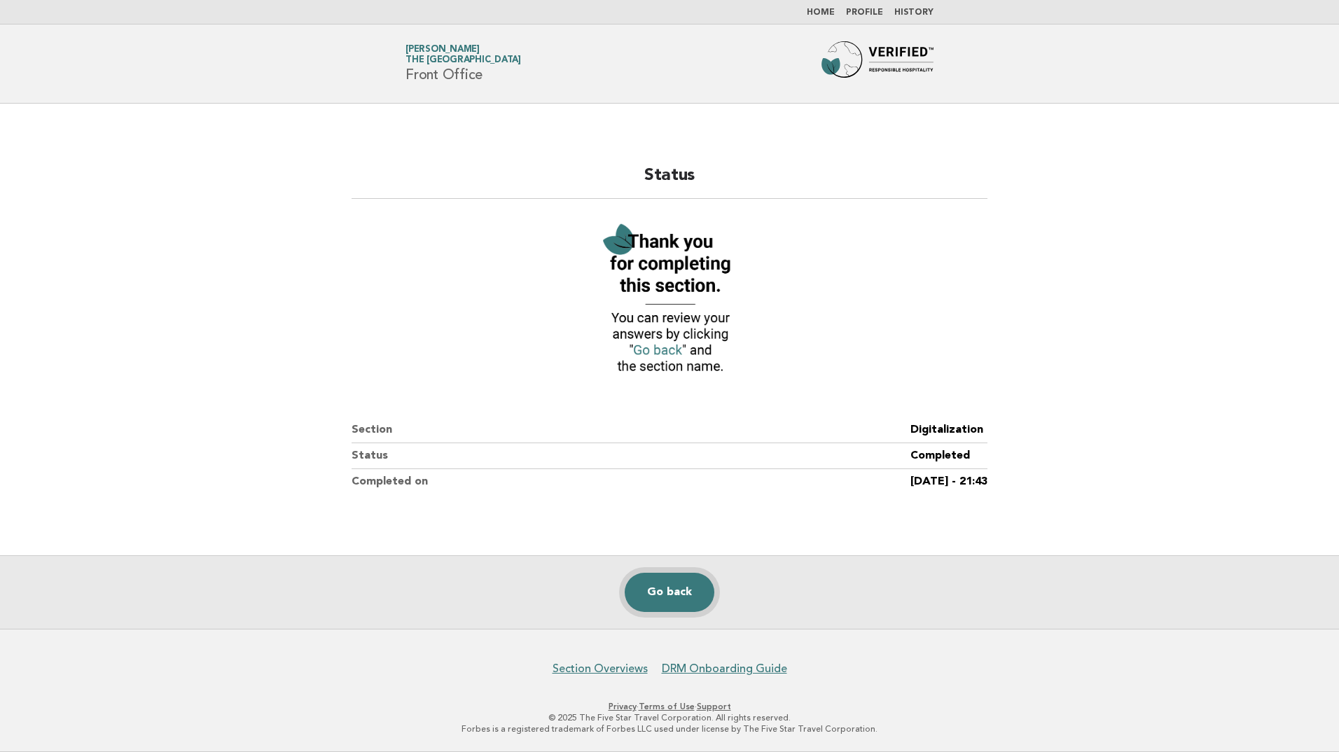
click at [691, 601] on link "Go back" at bounding box center [670, 592] width 90 height 39
